Goal: Check status: Check status

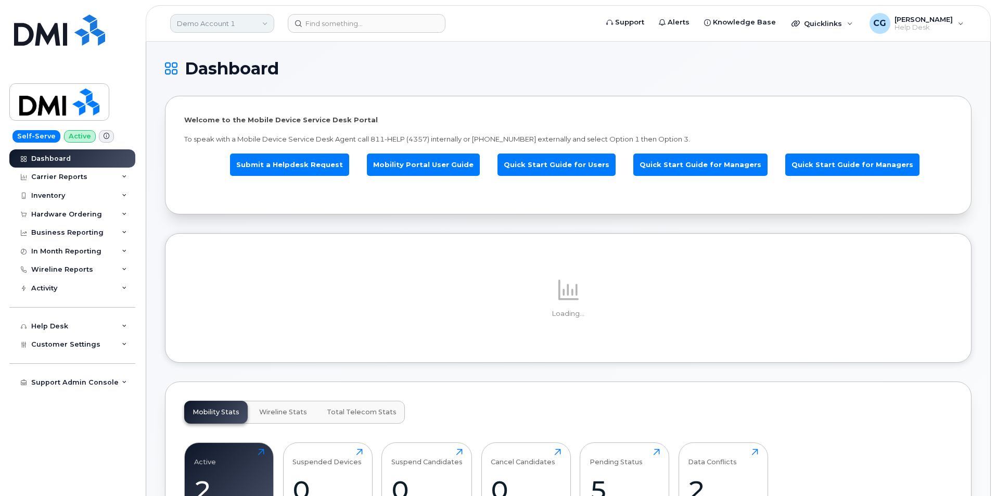
click at [206, 27] on link "Demo Account 1" at bounding box center [222, 23] width 104 height 19
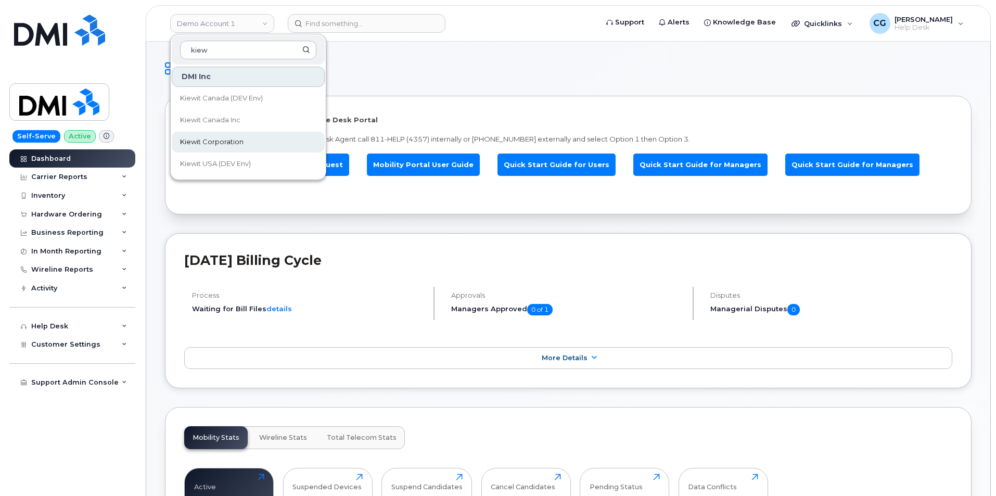
type input "kiew"
click at [220, 142] on span "Kiewit Corporation" at bounding box center [212, 142] width 64 height 10
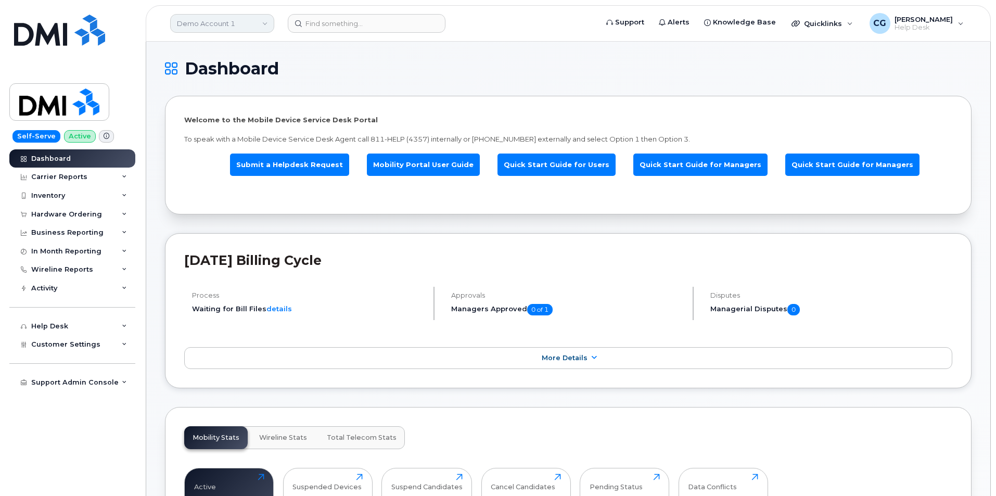
click at [190, 26] on link "Demo Account 1" at bounding box center [222, 23] width 104 height 19
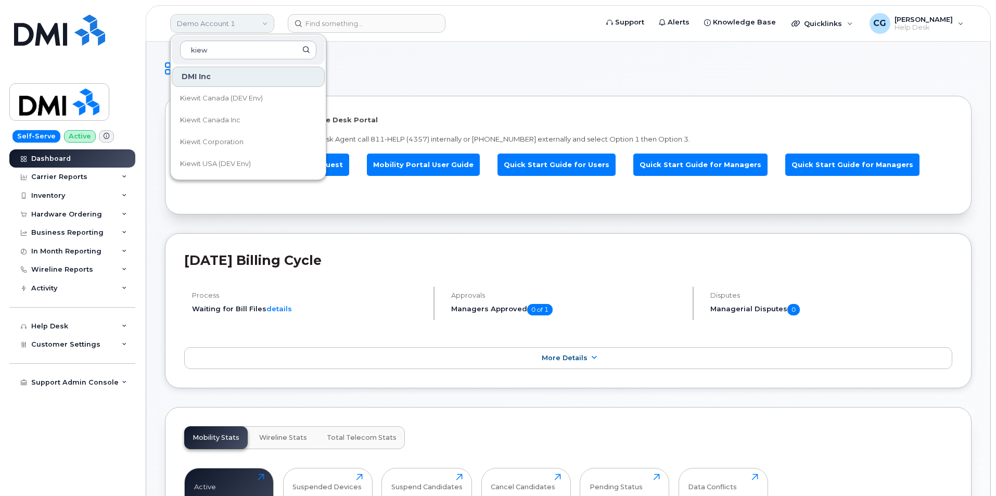
type input "kiew"
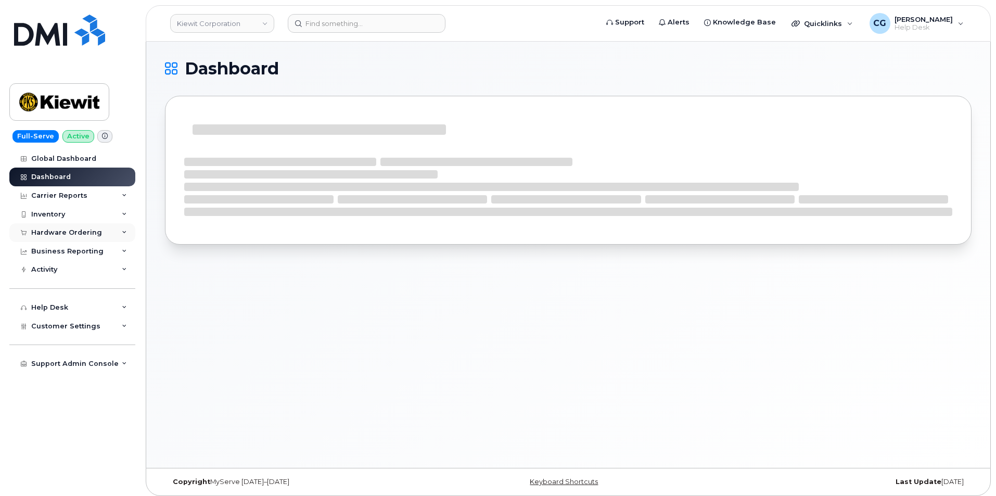
click at [48, 231] on div "Hardware Ordering" at bounding box center [66, 233] width 71 height 8
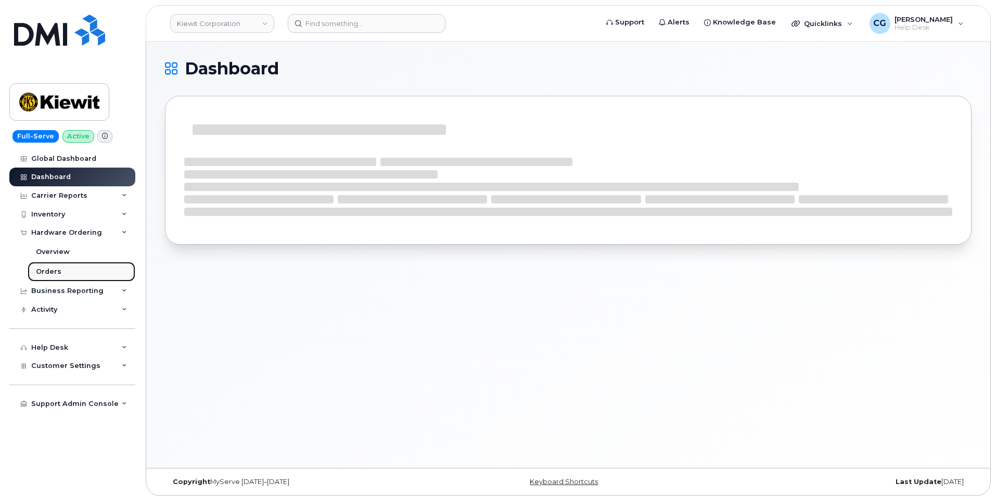
click at [52, 272] on div "Orders" at bounding box center [49, 271] width 26 height 9
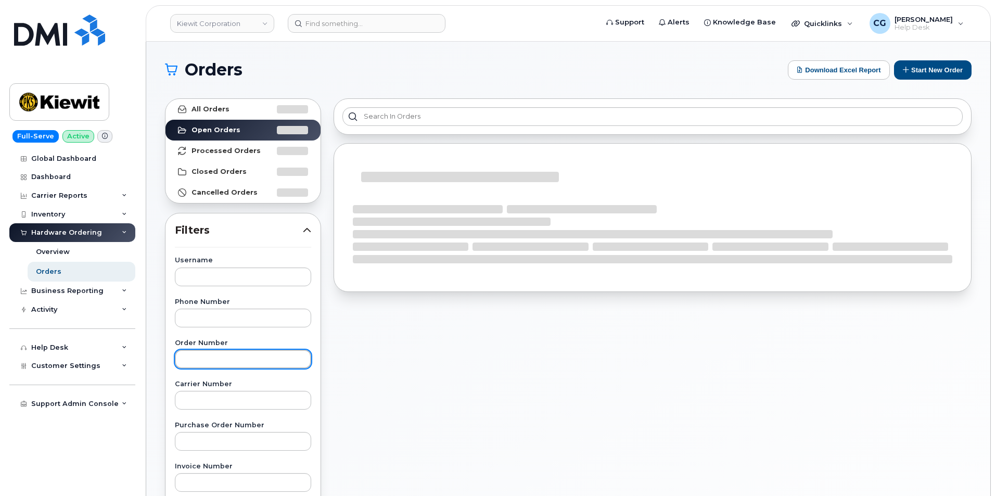
click at [208, 356] on input "text" at bounding box center [243, 359] width 136 height 19
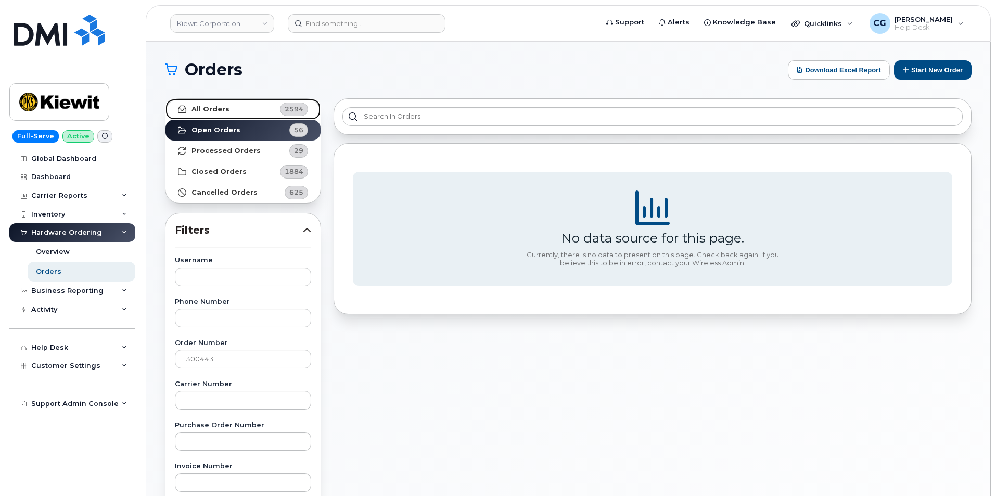
click at [202, 107] on strong "All Orders" at bounding box center [211, 109] width 38 height 8
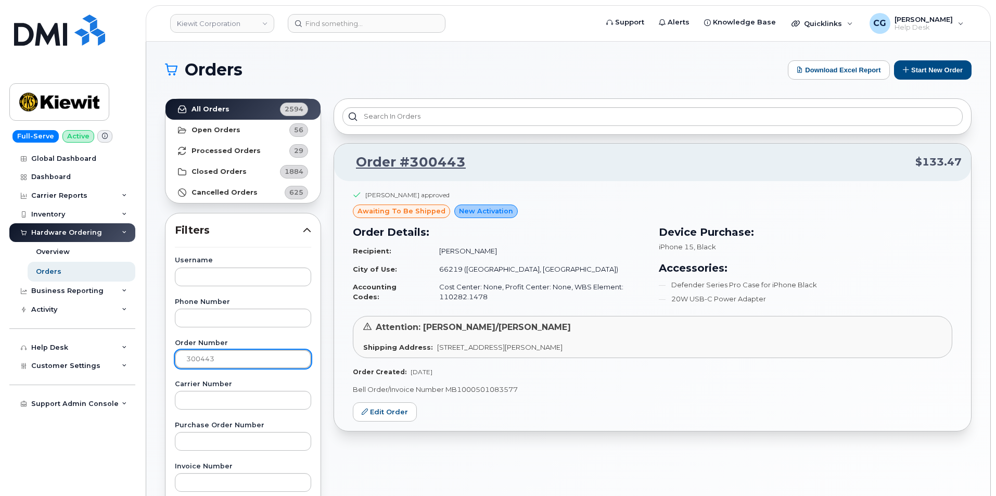
click at [224, 353] on input "300443" at bounding box center [243, 359] width 136 height 19
click at [227, 361] on input "300536" at bounding box center [243, 359] width 136 height 19
type input "300353"
